Goal: Information Seeking & Learning: Understand process/instructions

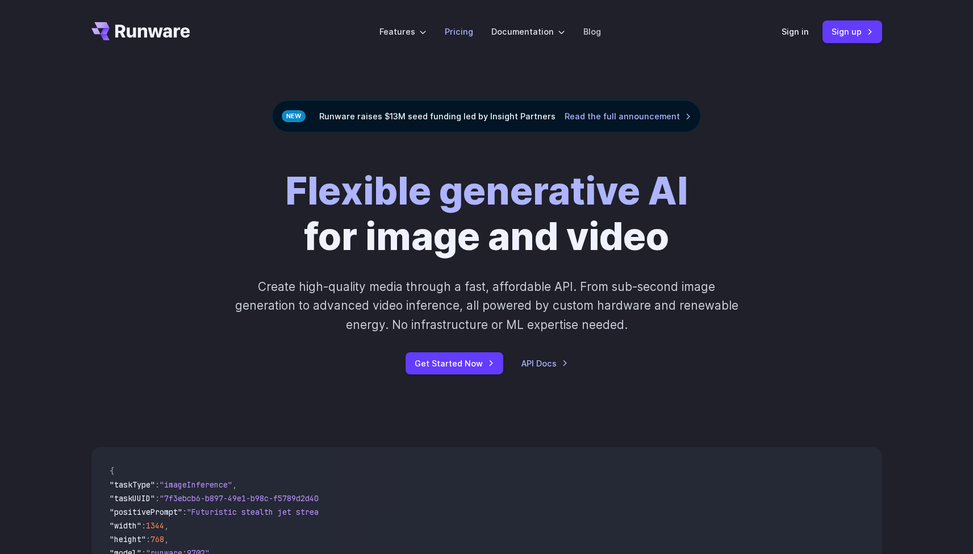
click at [459, 34] on link "Pricing" at bounding box center [459, 31] width 28 height 13
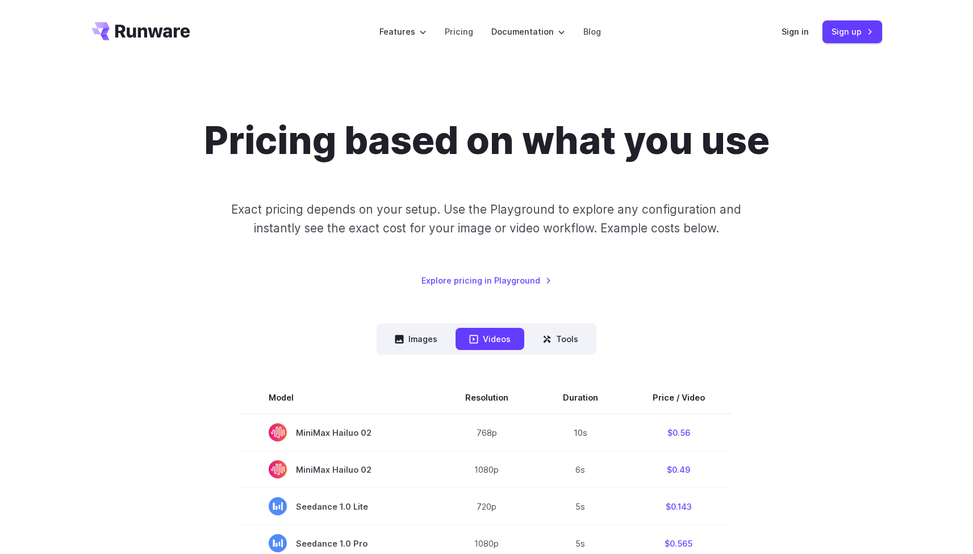
click at [477, 281] on link "Explore pricing in Playground" at bounding box center [487, 280] width 130 height 13
click at [457, 33] on link "Pricing" at bounding box center [459, 31] width 28 height 13
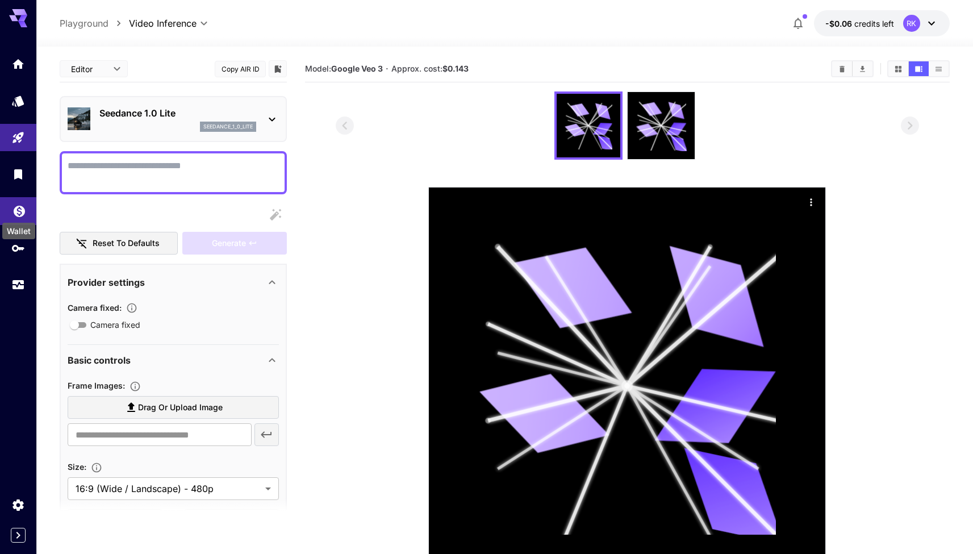
click at [22, 209] on icon "Wallet" at bounding box center [19, 207] width 11 height 11
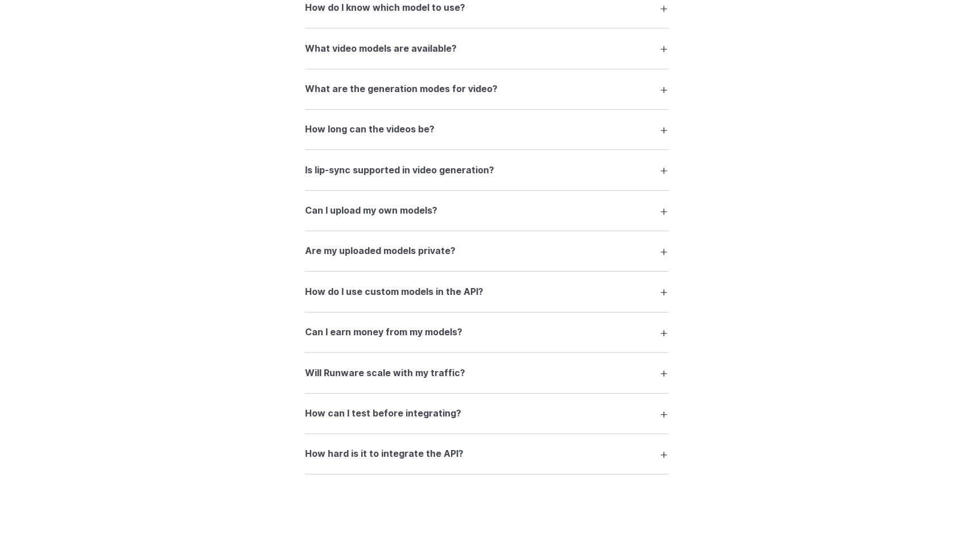
scroll to position [2040, 0]
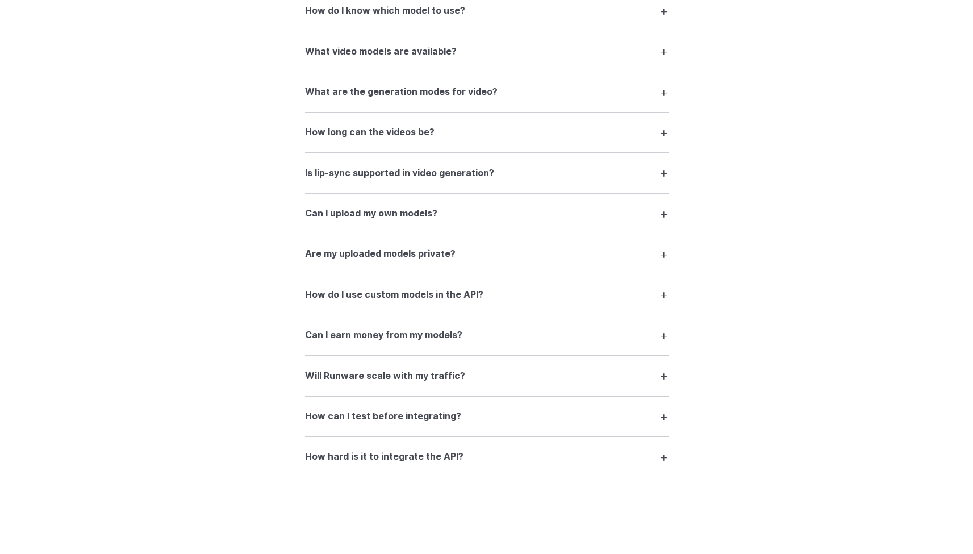
click at [658, 336] on summary "Can I earn money from my models?" at bounding box center [487, 335] width 364 height 22
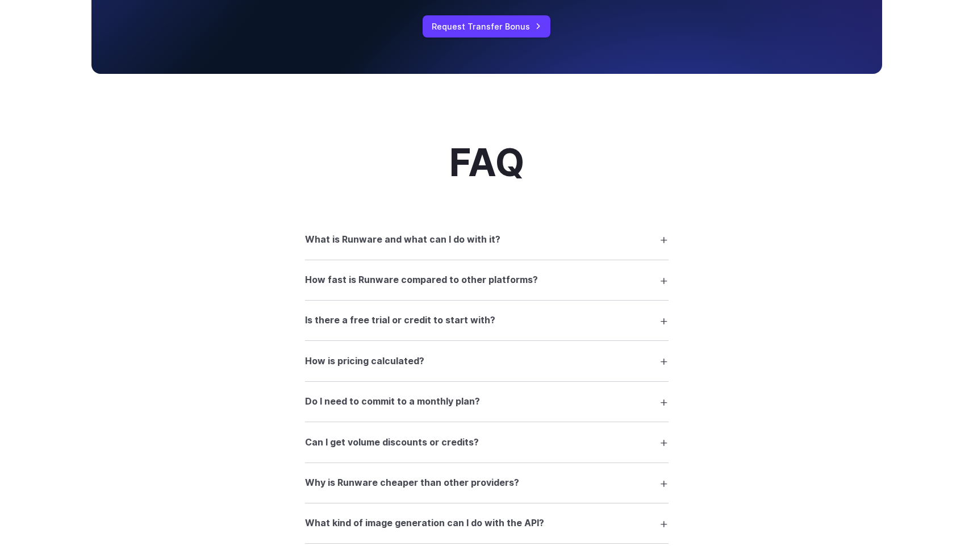
scroll to position [1439, 0]
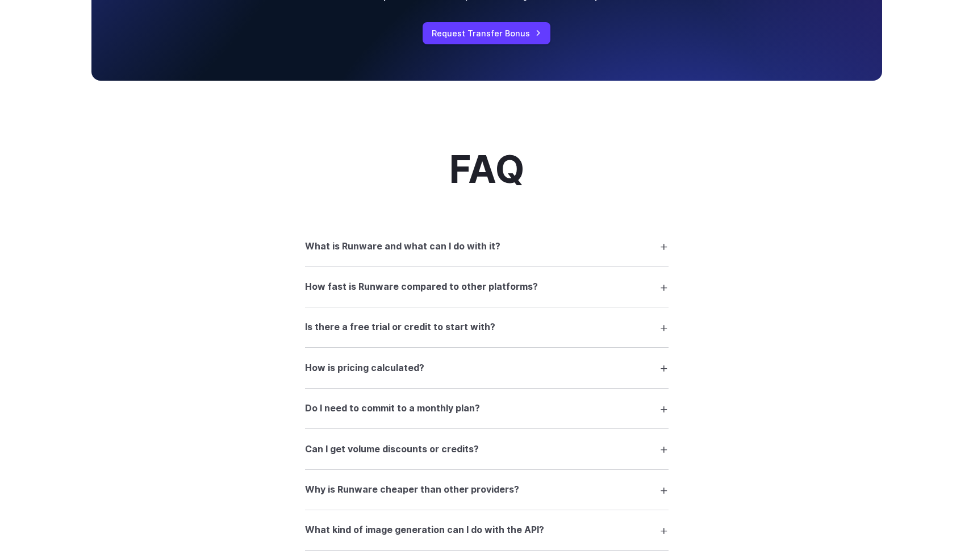
click at [661, 367] on summary "How is pricing calculated?" at bounding box center [487, 368] width 364 height 22
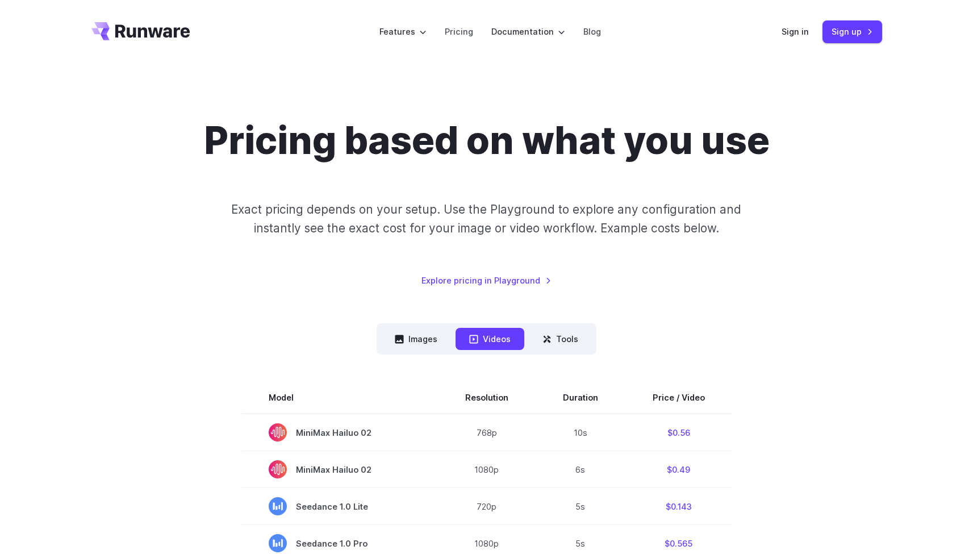
scroll to position [0, 0]
